Goal: Check status: Check status

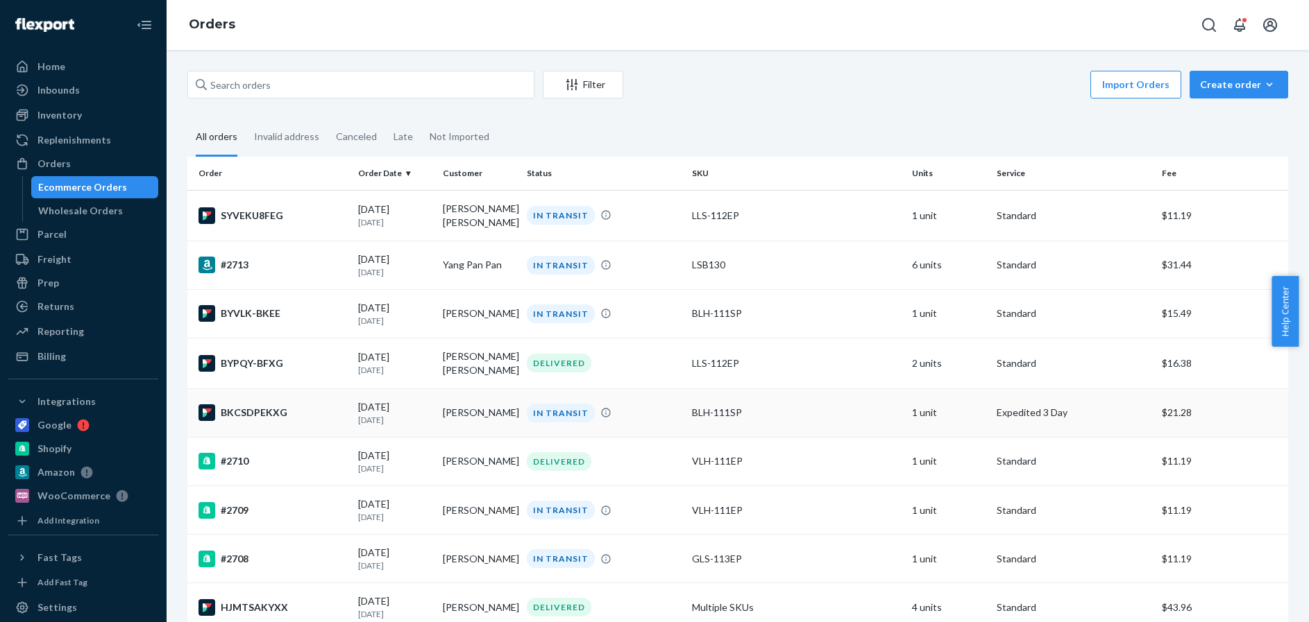
click at [321, 409] on div "BKCSDPEKXG" at bounding box center [272, 413] width 149 height 17
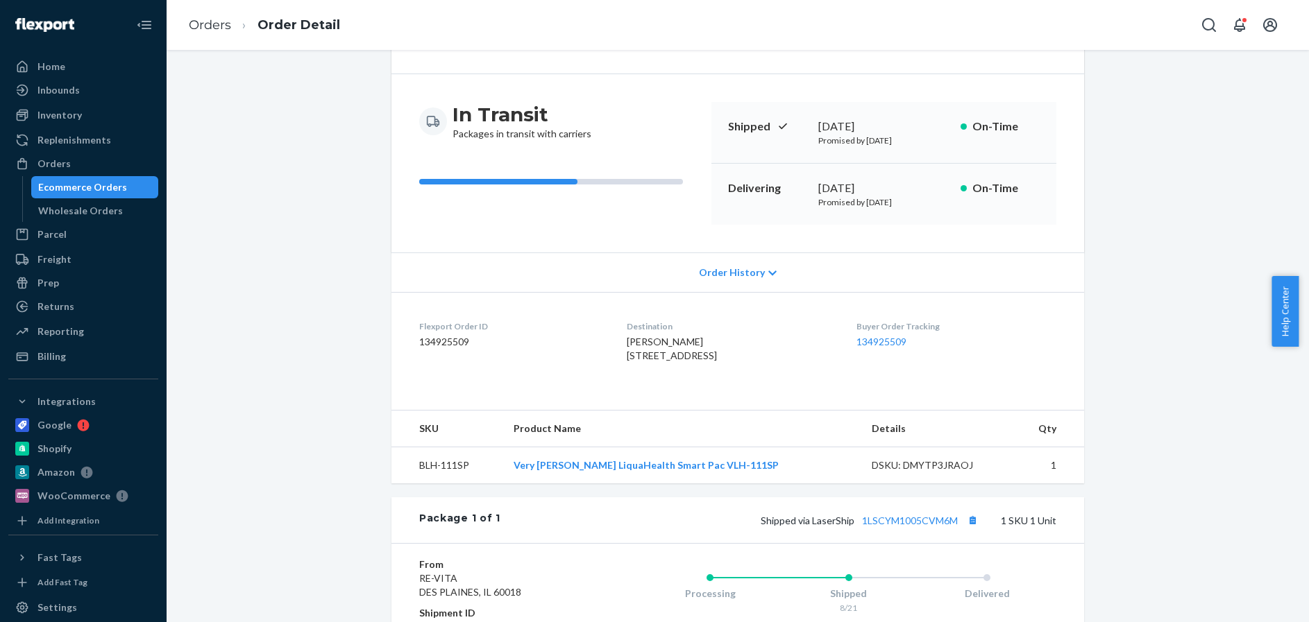
scroll to position [139, 0]
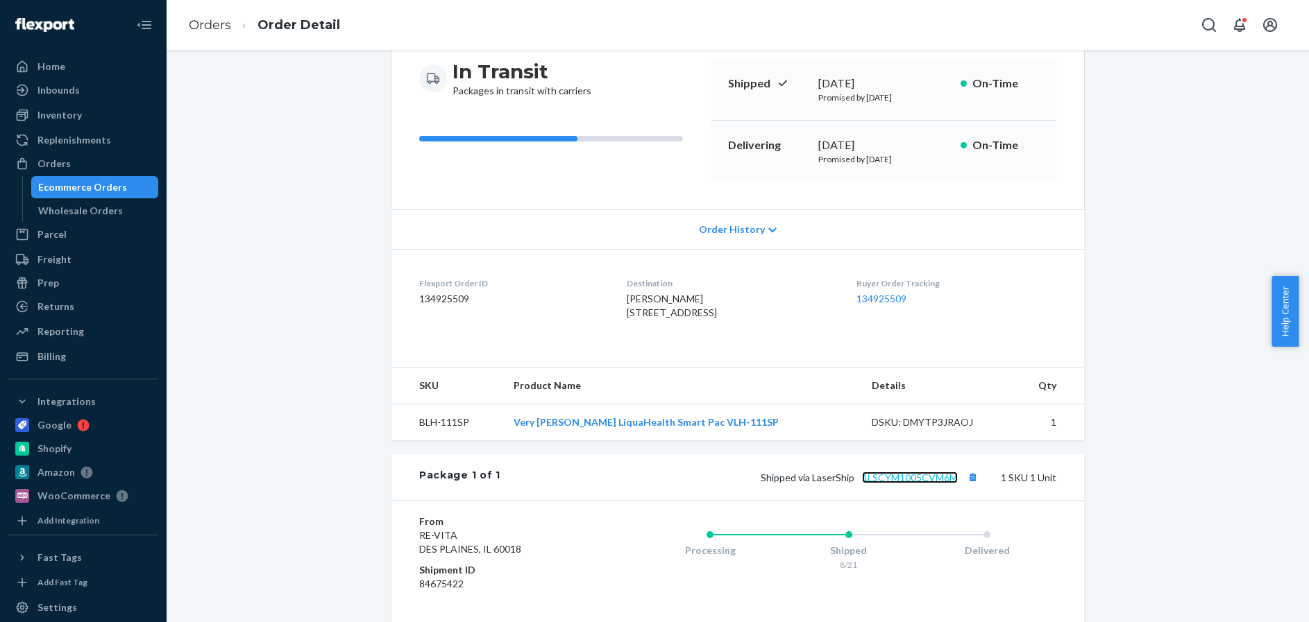
click at [910, 484] on link "1LSCYM1005CVM6M" at bounding box center [910, 478] width 96 height 12
click at [49, 162] on div "Orders" at bounding box center [53, 164] width 33 height 14
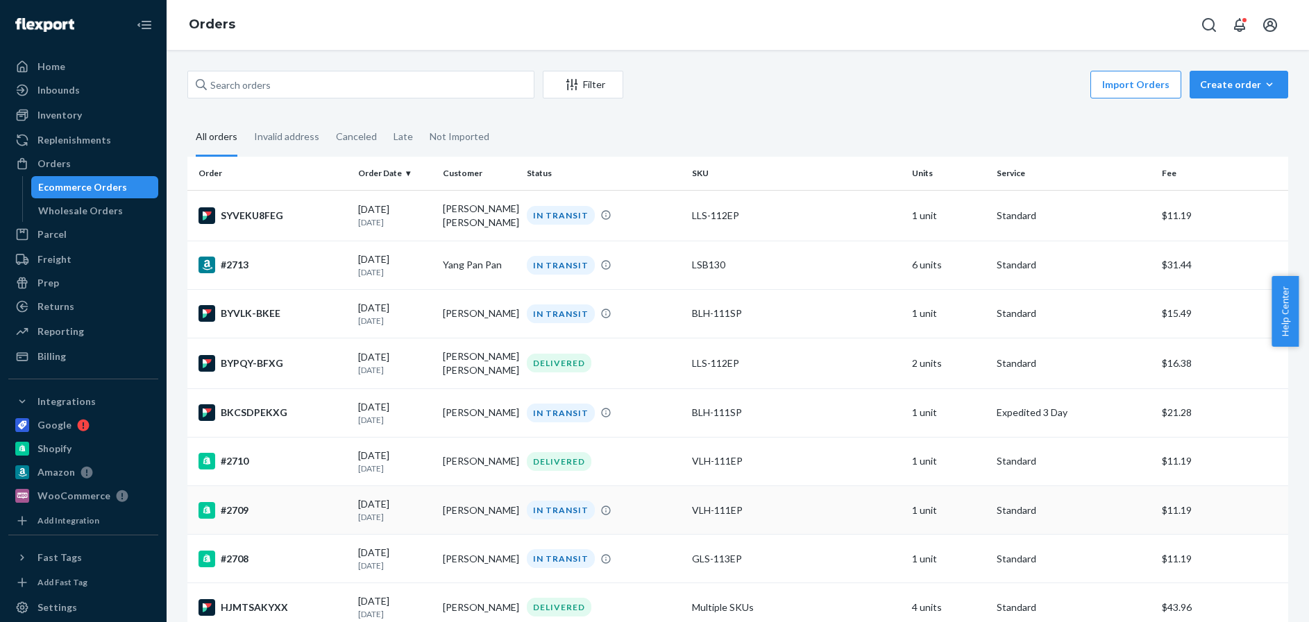
scroll to position [69, 0]
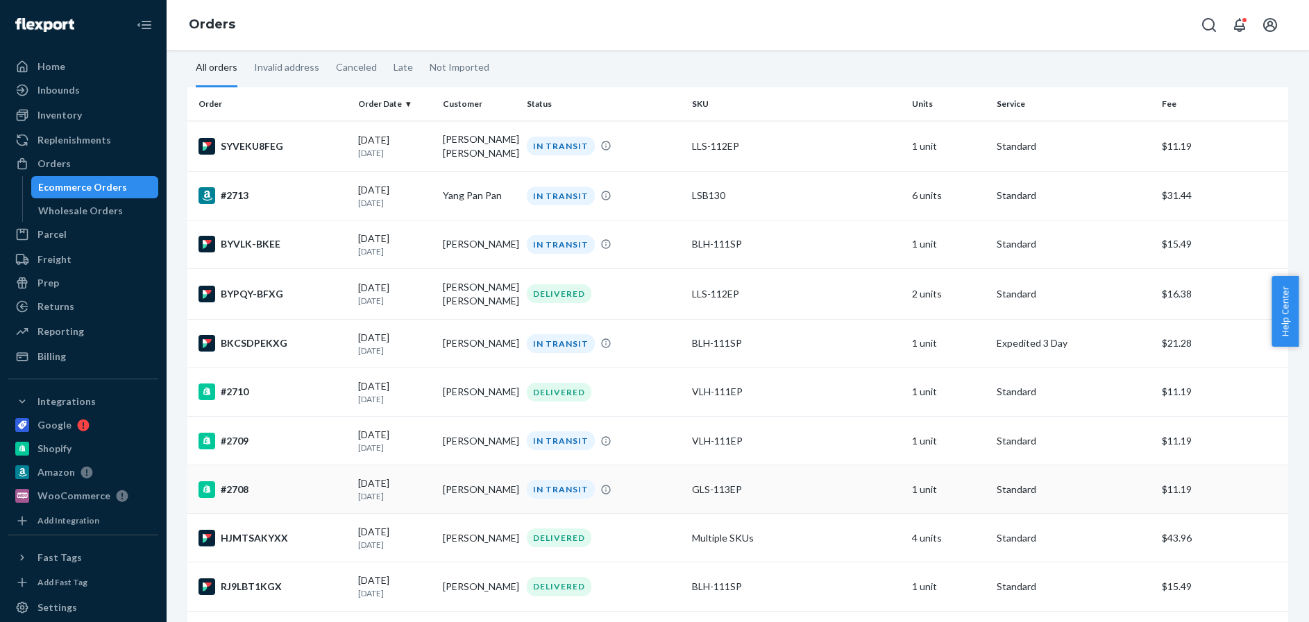
click at [316, 493] on div "#2708" at bounding box center [272, 490] width 149 height 17
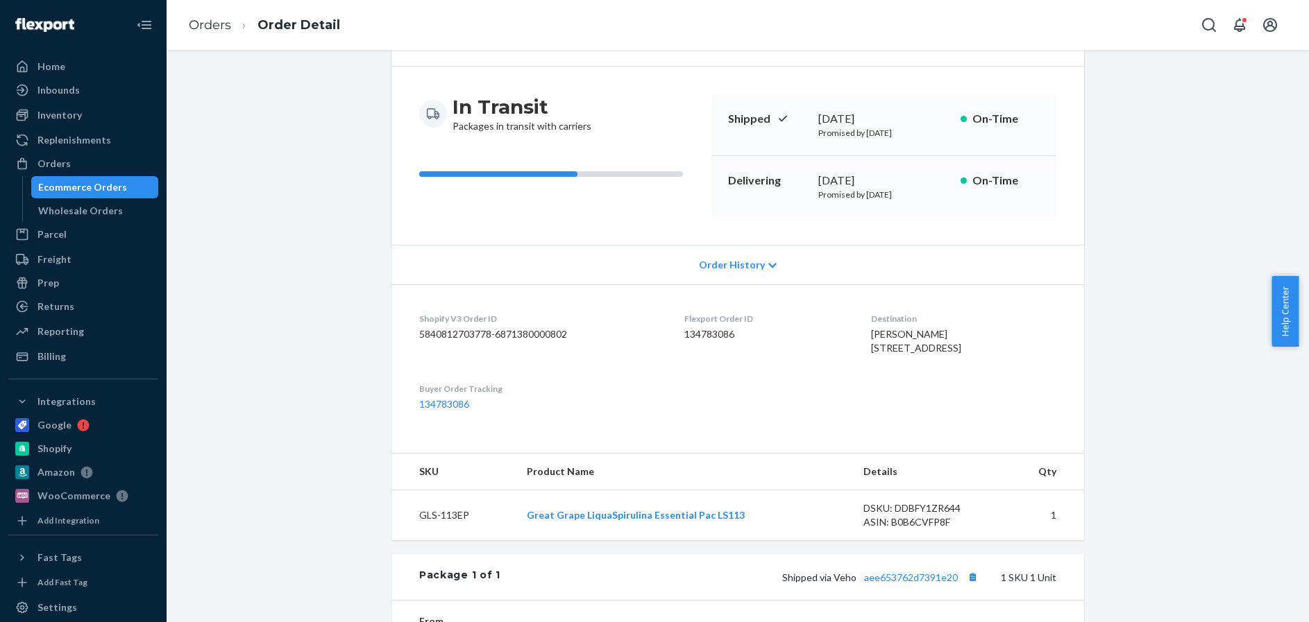
scroll to position [139, 0]
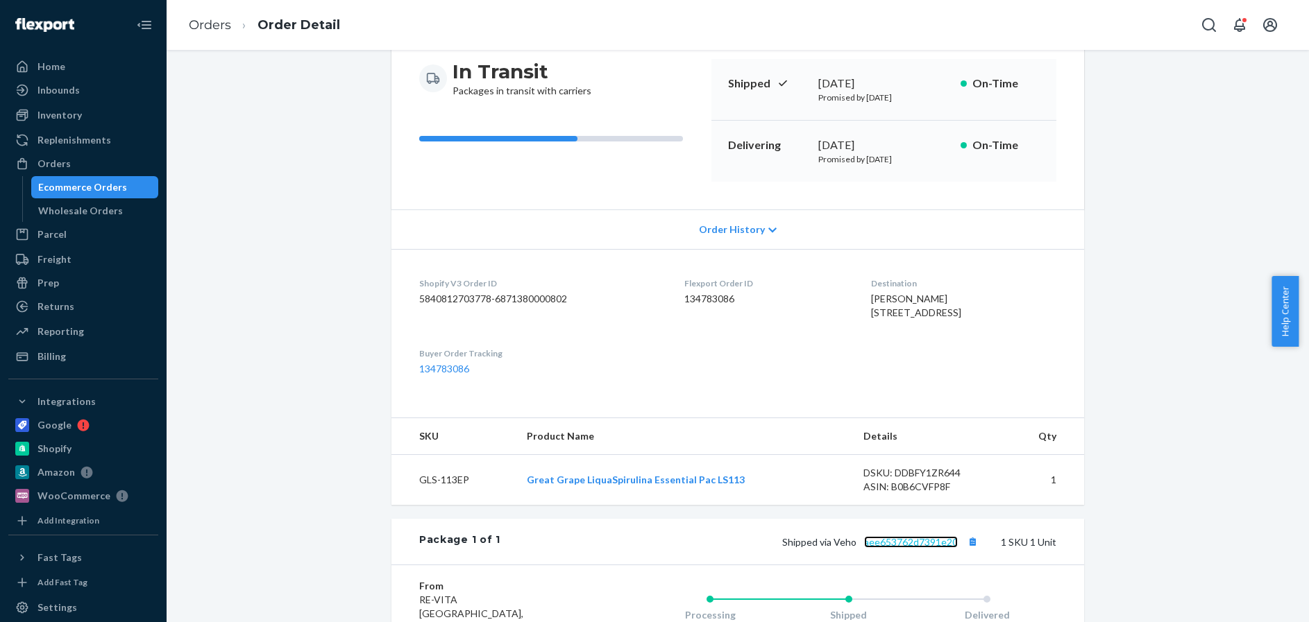
click at [904, 548] on link "aee653762d7391e20" at bounding box center [911, 542] width 94 height 12
click at [56, 158] on div "Orders" at bounding box center [53, 164] width 33 height 14
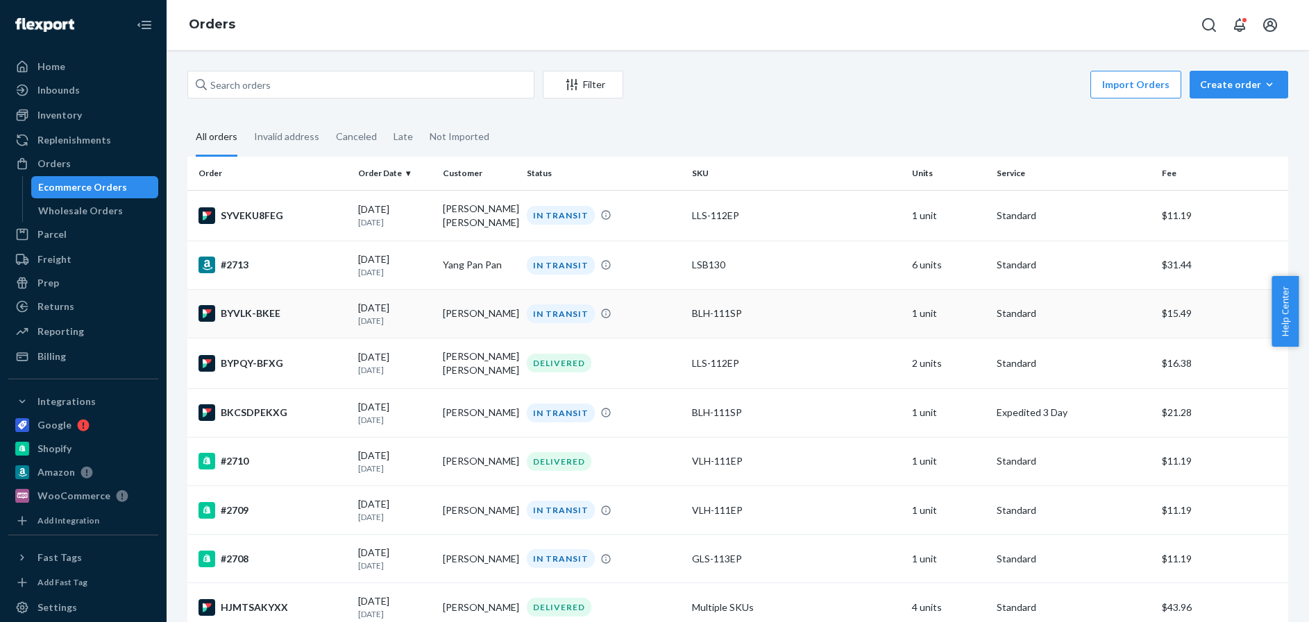
click at [306, 313] on div "BYVLK-BKEE" at bounding box center [272, 313] width 149 height 17
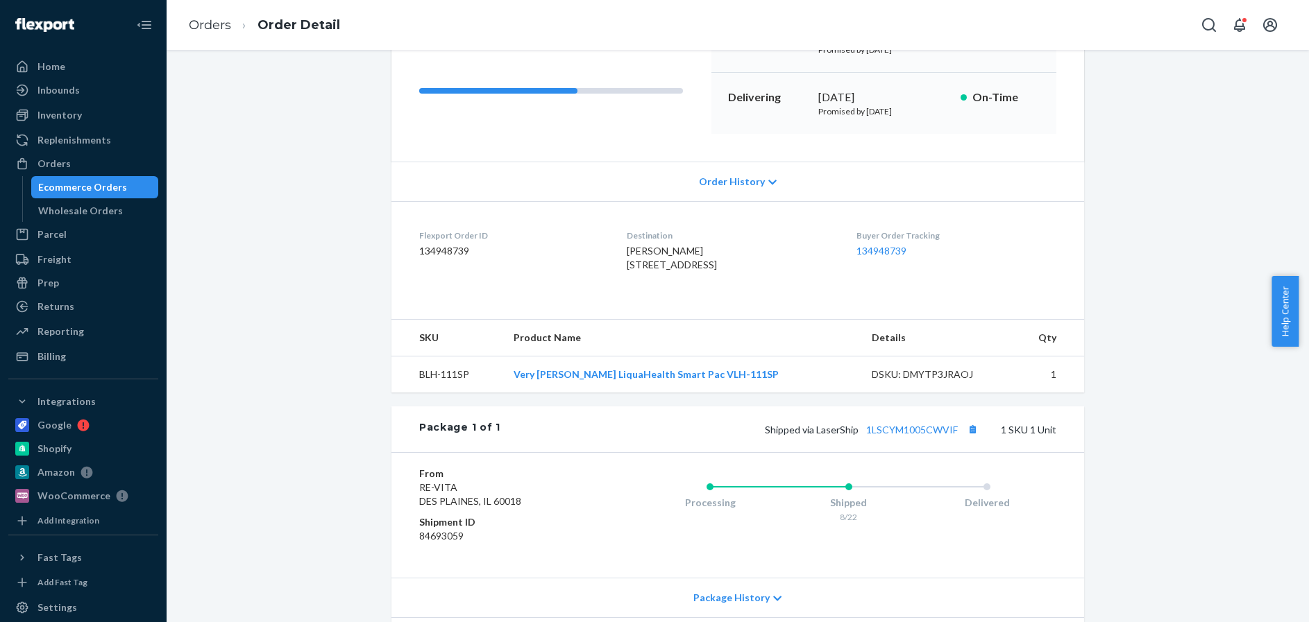
scroll to position [208, 0]
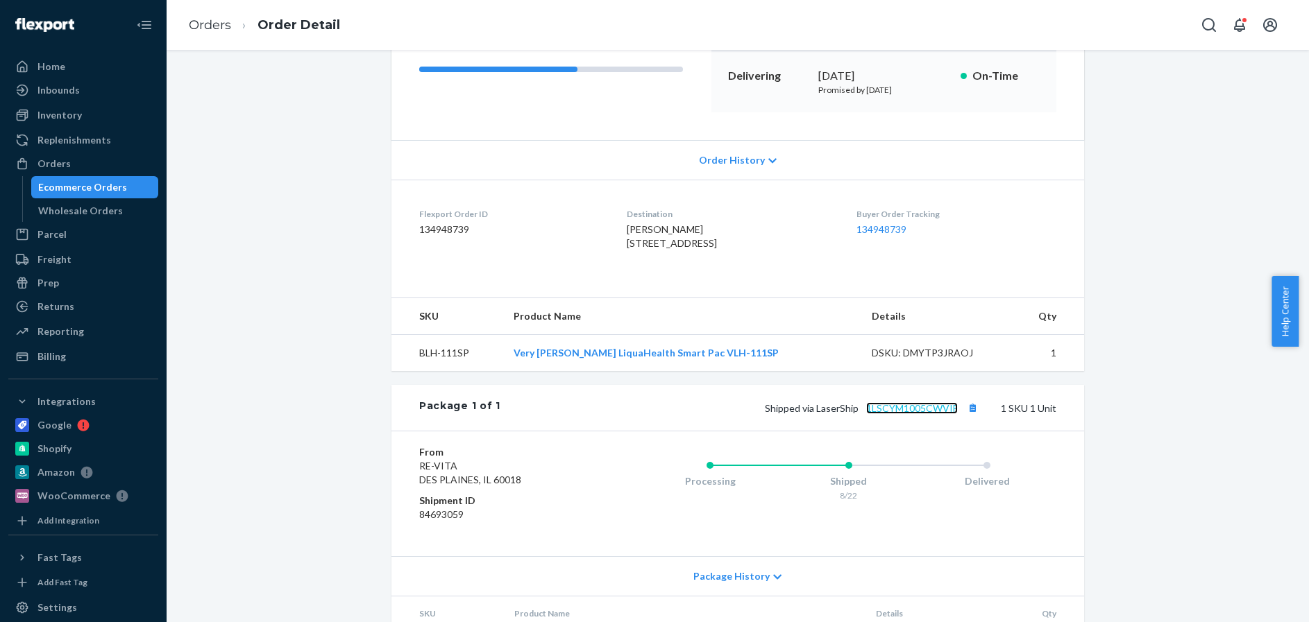
click at [912, 414] on link "1LSCYM1005CWVIF" at bounding box center [912, 408] width 92 height 12
click at [52, 160] on div "Orders" at bounding box center [53, 164] width 33 height 14
